Goal: Task Accomplishment & Management: Manage account settings

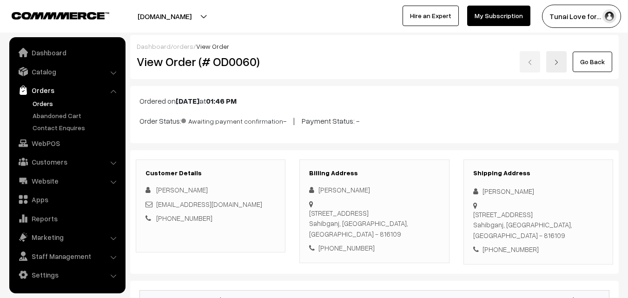
scroll to position [279, 0]
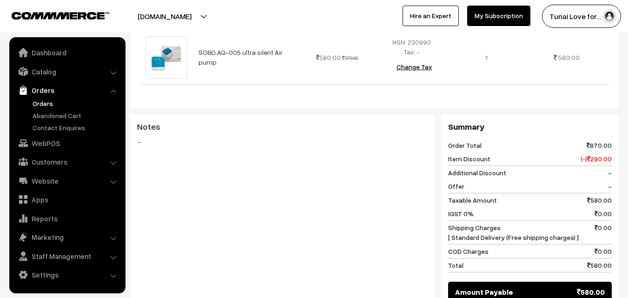
click at [45, 104] on link "Orders" at bounding box center [76, 104] width 92 height 10
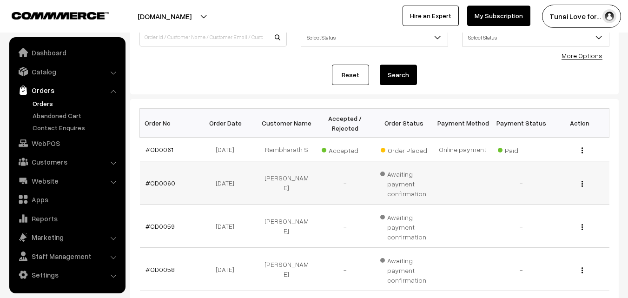
scroll to position [93, 0]
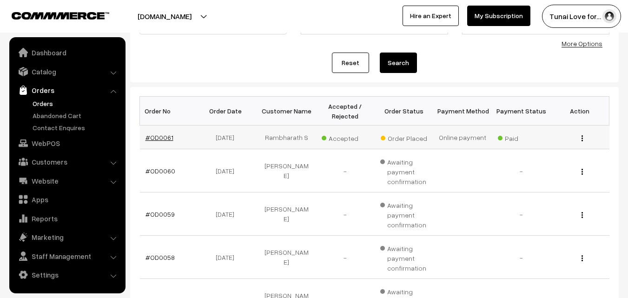
click at [158, 139] on link "#OD0061" at bounding box center [160, 137] width 28 height 8
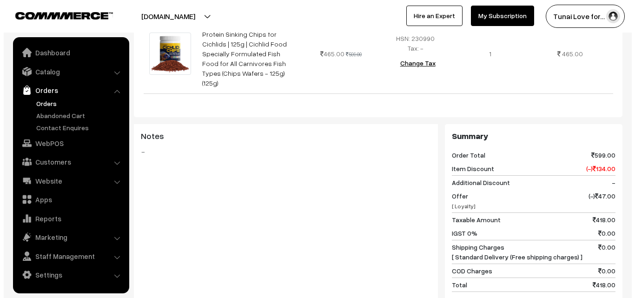
scroll to position [488, 0]
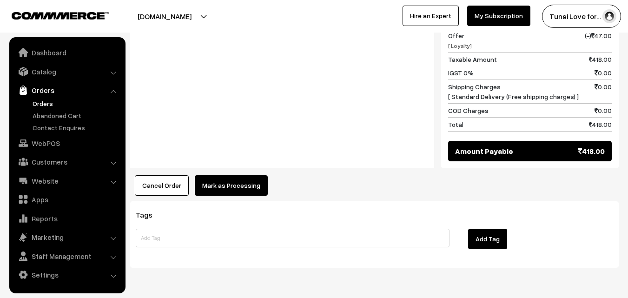
click at [215, 175] on button "Mark as Processing" at bounding box center [231, 185] width 73 height 20
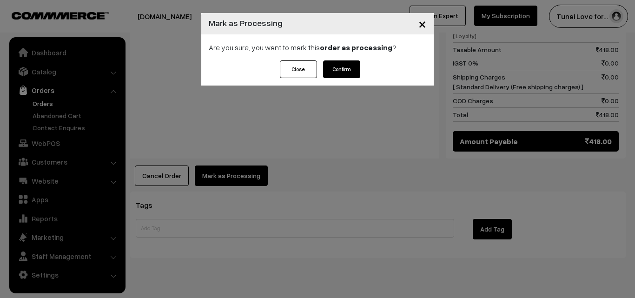
click at [345, 73] on button "Confirm" at bounding box center [341, 69] width 37 height 18
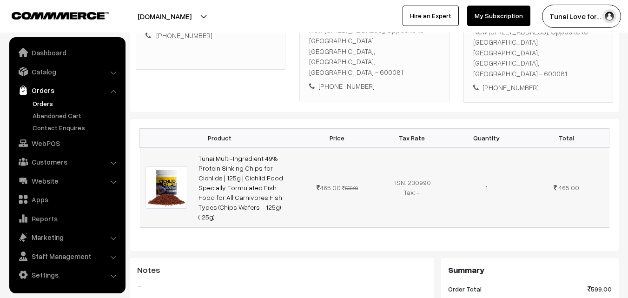
scroll to position [233, 0]
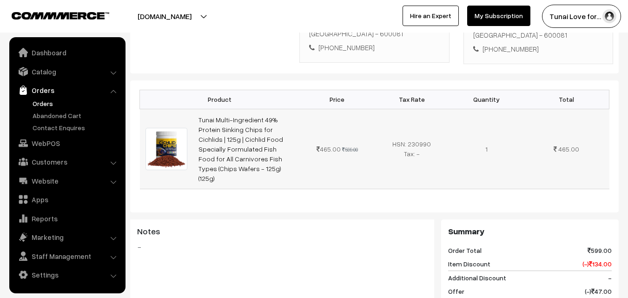
click at [253, 114] on td "Tunai Multi-Ingredient 49% Protein Sinking Chips for Cichlids | 125g | Cichlid …" at bounding box center [246, 149] width 107 height 80
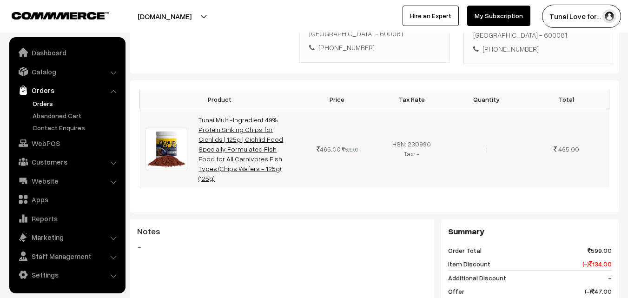
click at [253, 116] on link "Tunai Multi-Ingredient 49% Protein Sinking Chips for Cichlids | 125g | Cichlid …" at bounding box center [241, 149] width 85 height 67
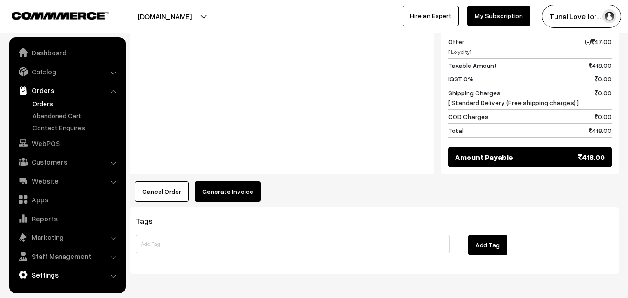
scroll to position [488, 0]
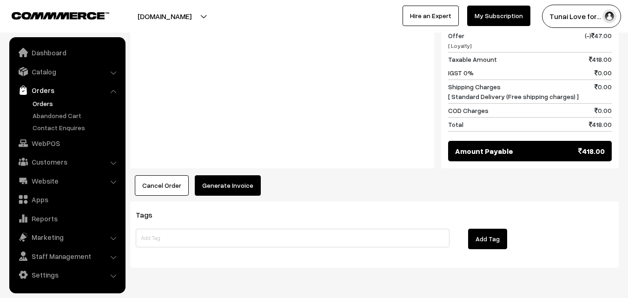
click at [50, 274] on link "Settings" at bounding box center [67, 274] width 111 height 17
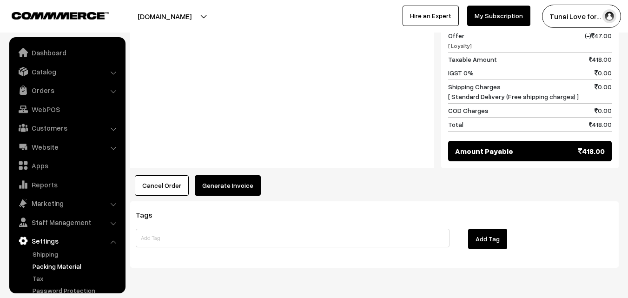
click at [47, 263] on link "Packing Material" at bounding box center [76, 266] width 92 height 10
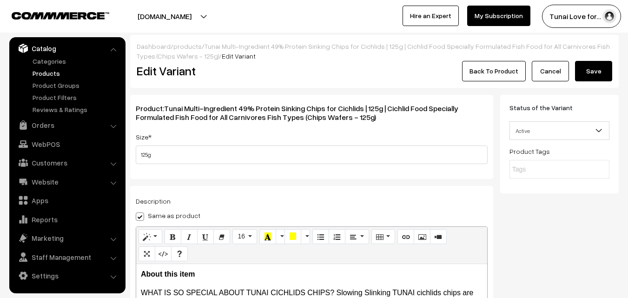
click at [261, 118] on span "Tunai Multi-Ingredient 49% Protein Sinking Chips for Cichlids | 125g | Cichlid …" at bounding box center [297, 113] width 323 height 18
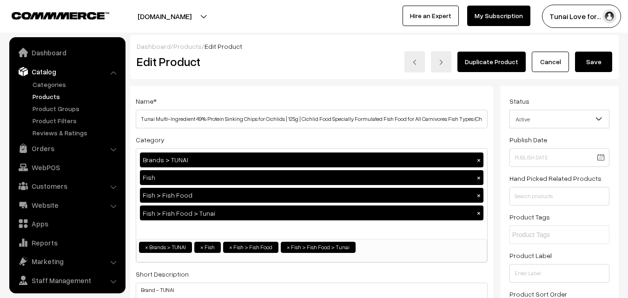
scroll to position [23, 0]
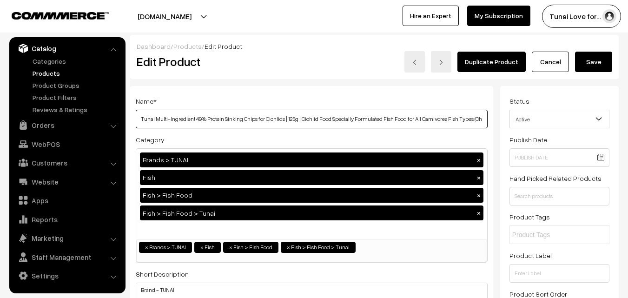
drag, startPoint x: 140, startPoint y: 118, endPoint x: 293, endPoint y: 123, distance: 153.1
click at [293, 123] on input "Tunai Multi-Ingredient 49% Protein Sinking Chips for Cichlids | 125g | Cichlid …" at bounding box center [312, 119] width 352 height 19
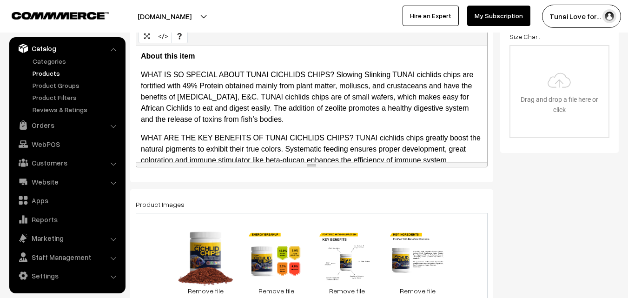
scroll to position [326, 0]
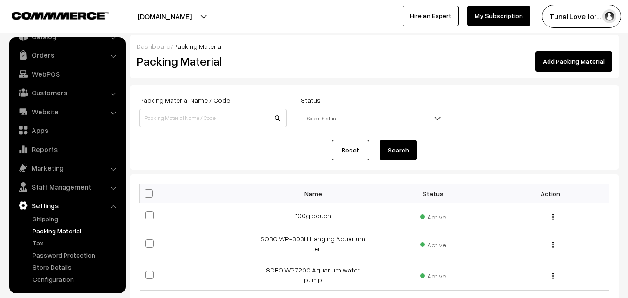
click at [558, 60] on link "Add Packing Material" at bounding box center [574, 61] width 77 height 20
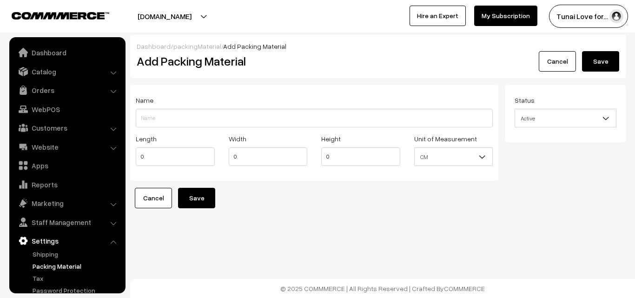
scroll to position [35, 0]
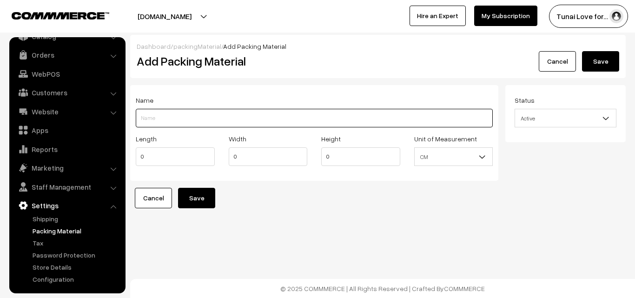
click at [174, 121] on input "Length" at bounding box center [314, 118] width 357 height 19
paste input "Tunai Multi-Ingredient 49% Protein Sinking Chips for Cichlids | 125g"
drag, startPoint x: 154, startPoint y: 118, endPoint x: 239, endPoint y: 116, distance: 84.7
click at [238, 117] on input "Tunai Multi-Ingredient 49% Protein Sinking Chips for Cichlids | 125g" at bounding box center [314, 118] width 357 height 19
drag, startPoint x: 153, startPoint y: 118, endPoint x: 127, endPoint y: 117, distance: 26.0
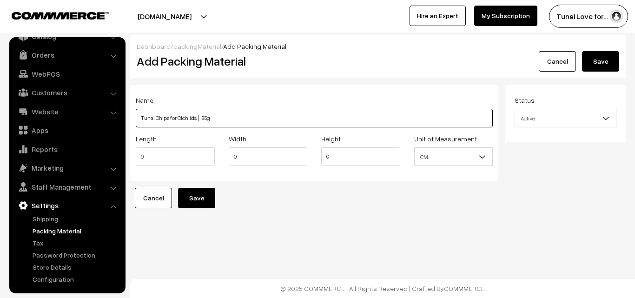
click at [127, 117] on div "Name Tunai Chips for Cichlids | 125g Length 0 Width 0 Height 0 Unit of Measurem…" at bounding box center [314, 136] width 382 height 103
drag, startPoint x: 178, startPoint y: 115, endPoint x: 197, endPoint y: 117, distance: 18.7
click at [197, 117] on input "TUNAI Chips for Cichlids | 125g" at bounding box center [314, 118] width 357 height 19
click at [154, 117] on input "TUNAI Chips for | 125g" at bounding box center [314, 118] width 357 height 19
paste input "Cichlids"
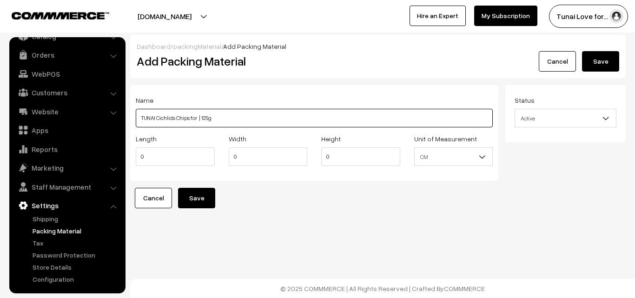
drag, startPoint x: 189, startPoint y: 117, endPoint x: 200, endPoint y: 117, distance: 10.2
click at [200, 117] on input "TUNAI Cichlids Chips for | 125g" at bounding box center [314, 118] width 357 height 19
type input "TUNAI Cichlids Chips - 125g"
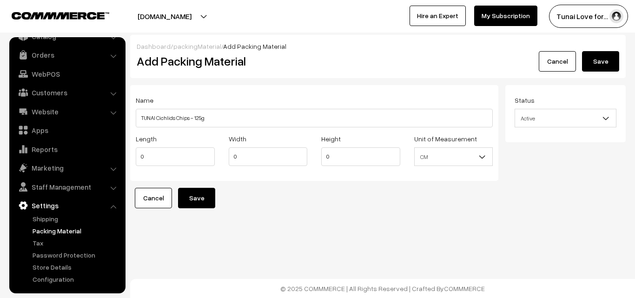
click at [319, 101] on div "Name TUNAI Cichlids Chips - 125g" at bounding box center [314, 110] width 357 height 33
click at [180, 161] on input "0" at bounding box center [175, 156] width 79 height 19
drag, startPoint x: 152, startPoint y: 157, endPoint x: 139, endPoint y: 156, distance: 13.1
click at [139, 156] on input "0" at bounding box center [175, 156] width 79 height 19
type input "9"
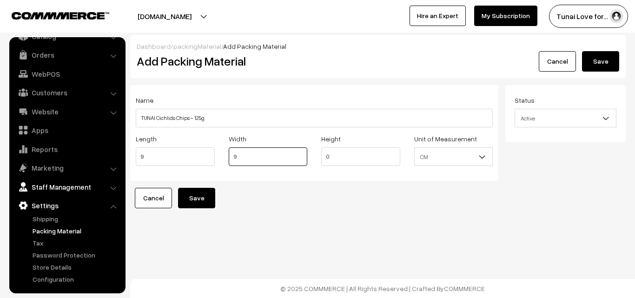
type input "9"
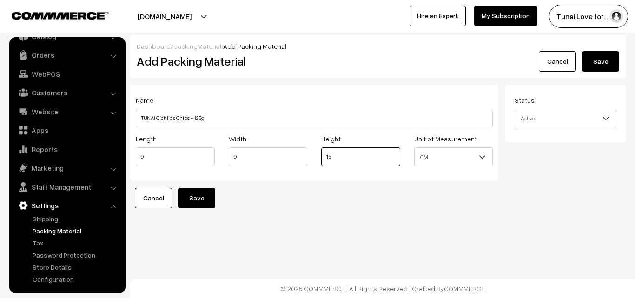
type input "15"
click at [211, 198] on button "Save" at bounding box center [196, 198] width 37 height 20
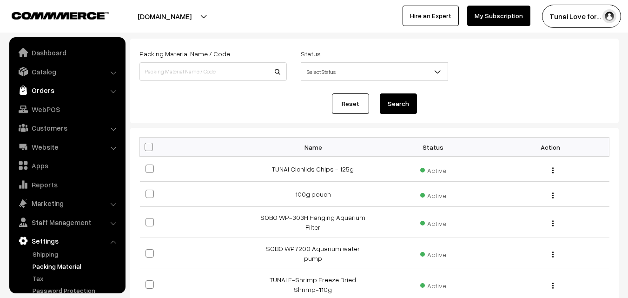
click at [53, 91] on link "Orders" at bounding box center [67, 90] width 111 height 17
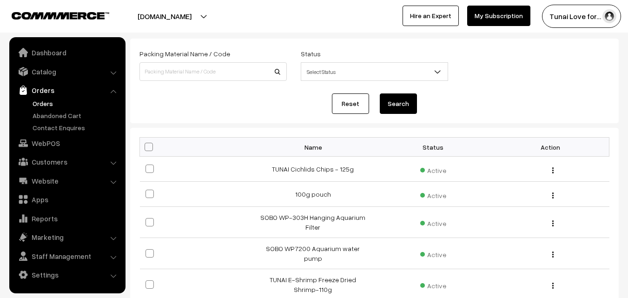
click at [44, 104] on link "Orders" at bounding box center [76, 104] width 92 height 10
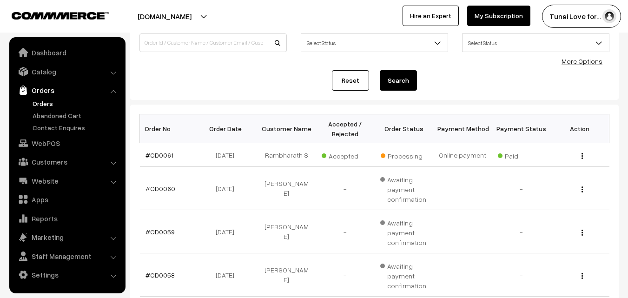
scroll to position [93, 0]
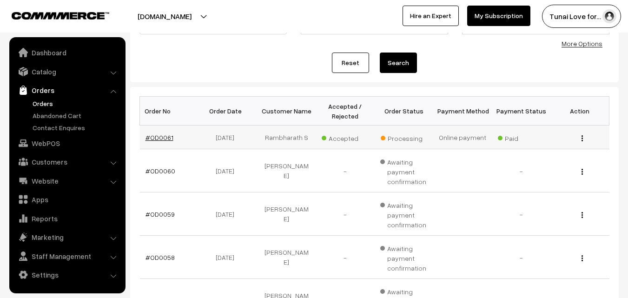
click at [161, 140] on link "#OD0061" at bounding box center [160, 137] width 28 height 8
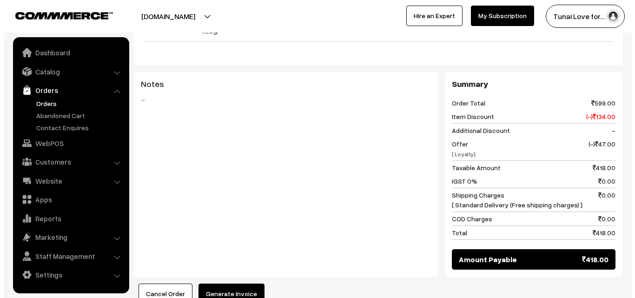
scroll to position [488, 0]
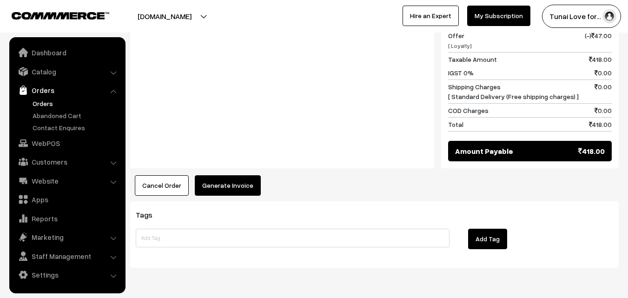
click at [241, 175] on button "Generate Invoice" at bounding box center [228, 185] width 66 height 20
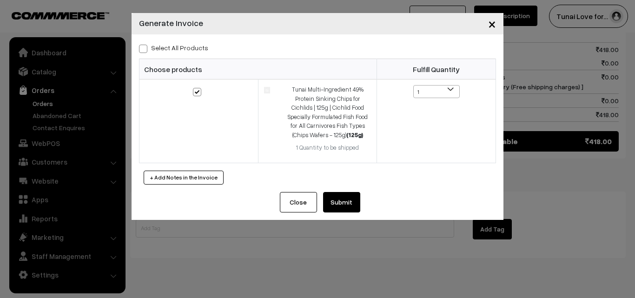
click at [341, 201] on button "Submit" at bounding box center [341, 202] width 37 height 20
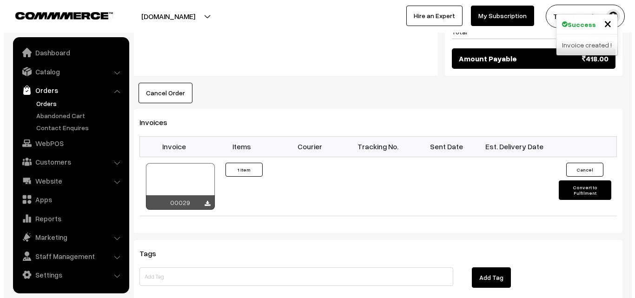
scroll to position [581, 0]
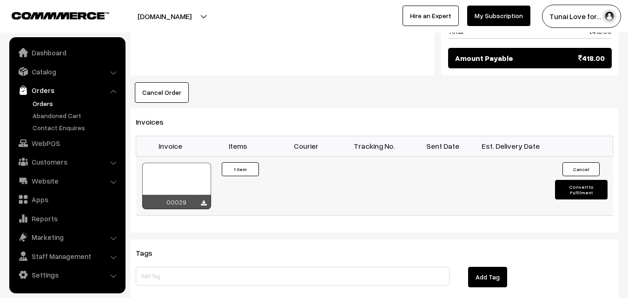
click at [577, 180] on button "Convert to Fulfilment" at bounding box center [581, 190] width 53 height 20
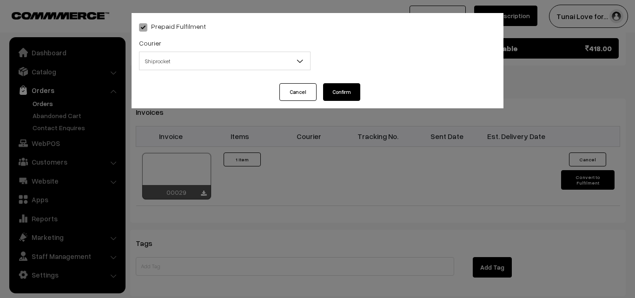
click at [294, 56] on span "Shiprocket" at bounding box center [225, 61] width 171 height 16
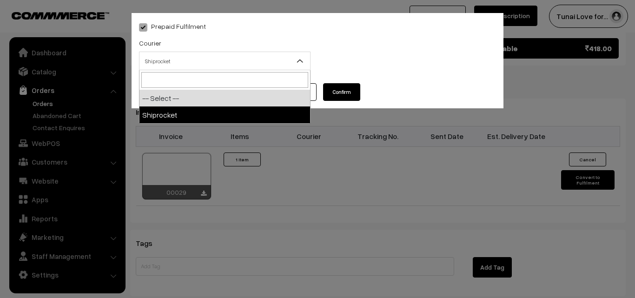
select select "1"
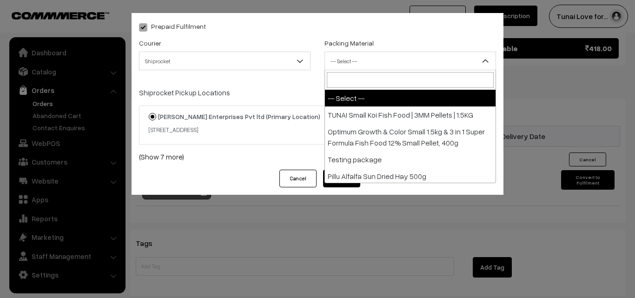
click at [363, 63] on span "-- Select --" at bounding box center [410, 61] width 171 height 16
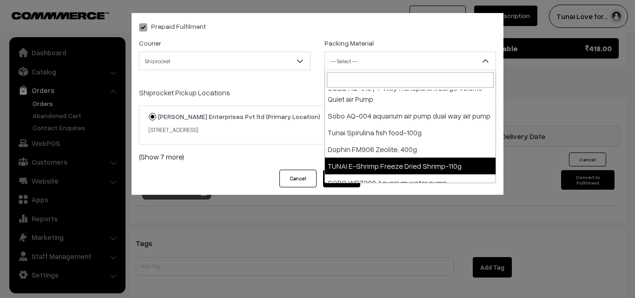
scroll to position [314, 0]
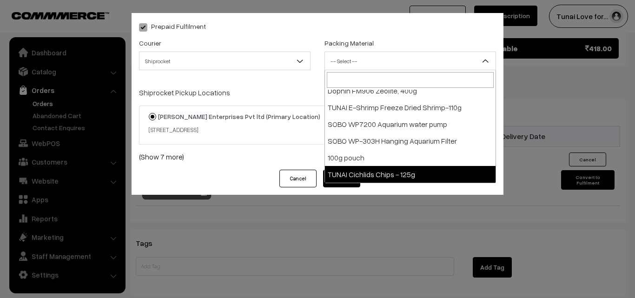
select select "21"
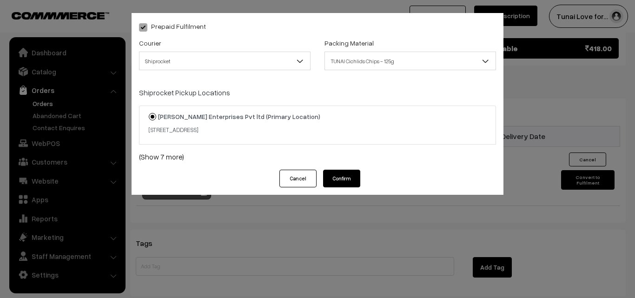
click at [343, 179] on button "Confirm" at bounding box center [341, 179] width 37 height 18
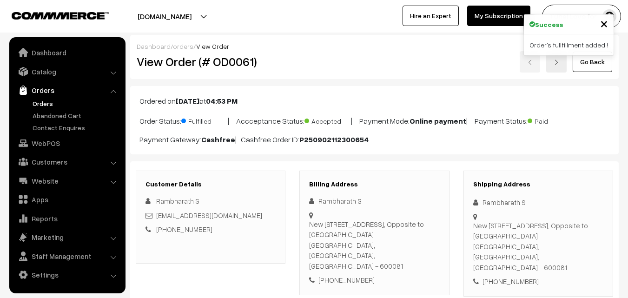
scroll to position [581, 0]
